Goal: Information Seeking & Learning: Learn about a topic

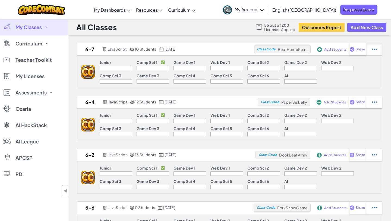
click at [378, 48] on div at bounding box center [374, 49] width 16 height 12
select select "javascript"
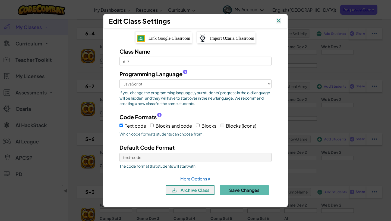
scroll to position [70, 0]
click at [279, 20] on img at bounding box center [278, 21] width 7 height 8
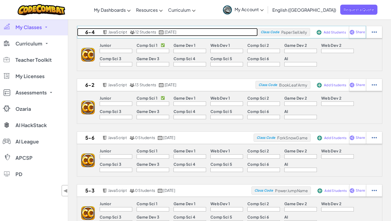
click at [92, 32] on h2 "6-4" at bounding box center [89, 32] width 24 height 8
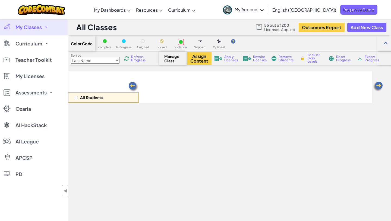
select select "560f1a9f22961295f9427742"
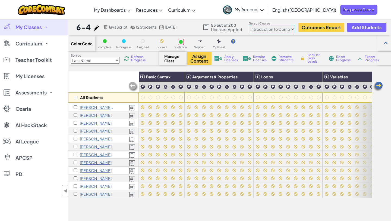
click at [378, 85] on img at bounding box center [378, 86] width 11 height 11
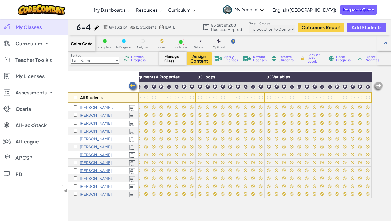
click at [378, 85] on img at bounding box center [378, 86] width 11 height 11
click at [131, 86] on img at bounding box center [133, 86] width 11 height 11
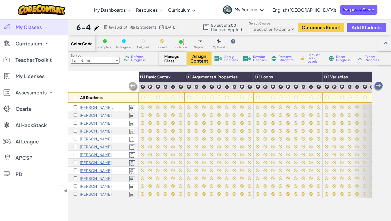
click at [131, 86] on img at bounding box center [133, 86] width 11 height 11
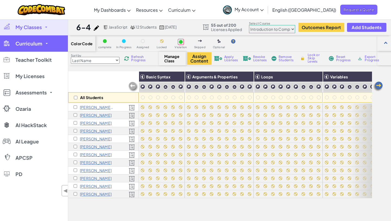
click at [48, 39] on link "Curriculum" at bounding box center [34, 43] width 68 height 16
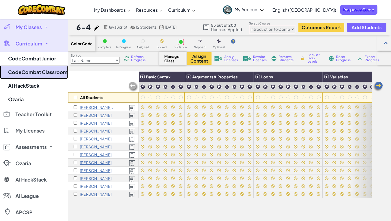
click at [45, 72] on link "CodeCombat Classroom" at bounding box center [34, 72] width 68 height 14
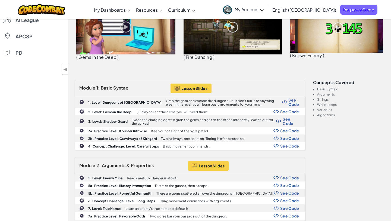
scroll to position [122, 0]
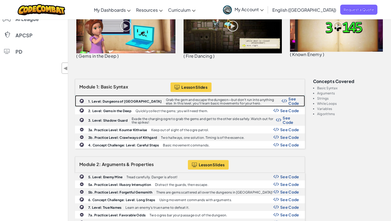
click at [295, 98] on span "See Code" at bounding box center [293, 100] width 11 height 9
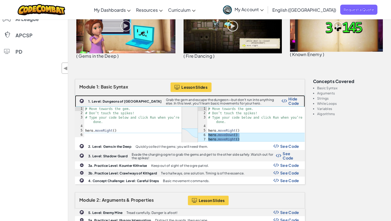
click at [295, 98] on span "Hide Code" at bounding box center [293, 100] width 11 height 9
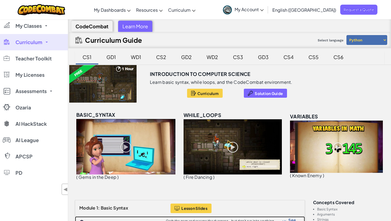
scroll to position [0, 0]
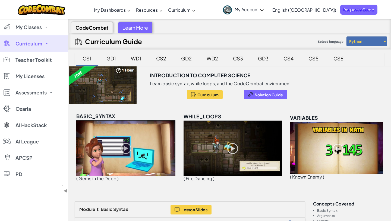
click at [361, 42] on select "Python JavaScript" at bounding box center [367, 41] width 41 height 10
select select "javascript"
click at [347, 36] on select "Python JavaScript" at bounding box center [367, 41] width 41 height 10
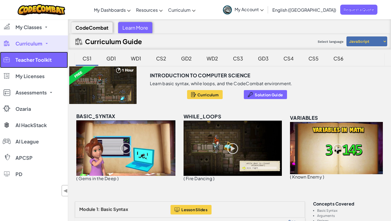
click at [40, 58] on span "Teacher Toolkit" at bounding box center [33, 59] width 36 height 5
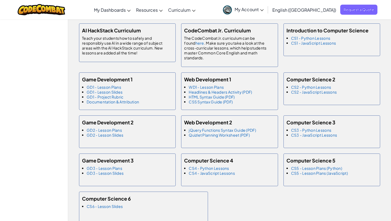
scroll to position [335, 0]
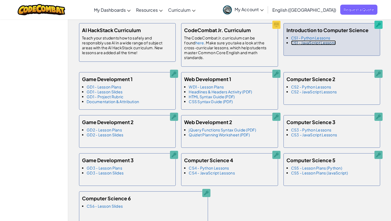
click at [304, 45] on link "CS1 - JavaScript Lessons" at bounding box center [313, 42] width 45 height 5
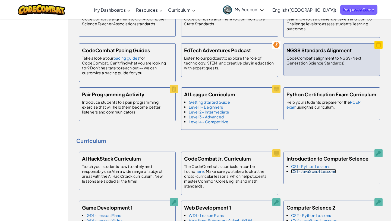
scroll to position [0, 0]
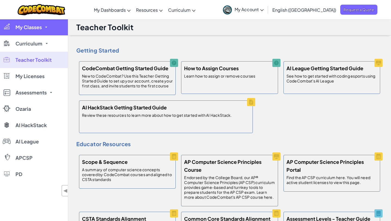
click at [43, 29] on link "My Classes" at bounding box center [34, 27] width 68 height 16
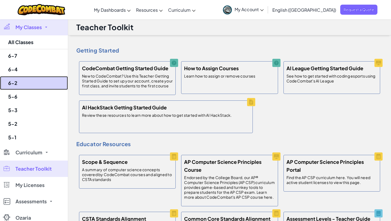
click at [32, 84] on link "6-2" at bounding box center [34, 83] width 68 height 14
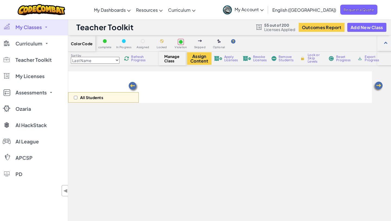
select select "560f1a9f22961295f9427742"
